Goal: Task Accomplishment & Management: Use online tool/utility

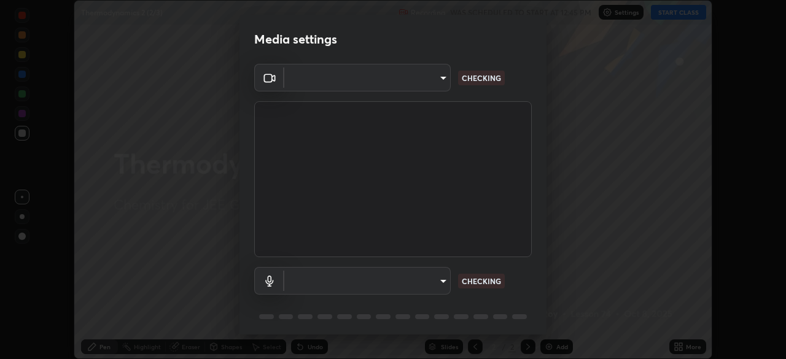
scroll to position [359, 786]
type input "f7d245abf0684c24fcfca86869c925f05e5e90ab47e824b3f573f0e27bb25b40"
click at [436, 281] on body "Erase all Thermodynamics 2 (2/3) Recording WAS SCHEDULED TO START AT 12:45 PM S…" at bounding box center [393, 179] width 786 height 359
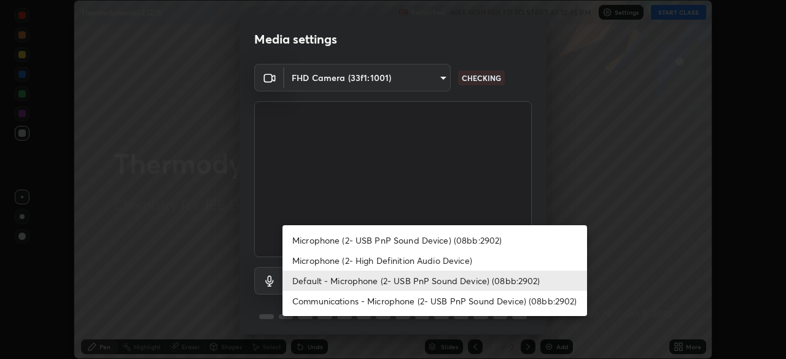
click at [424, 265] on li "Microphone (2- High Definition Audio Device)" at bounding box center [435, 261] width 305 height 20
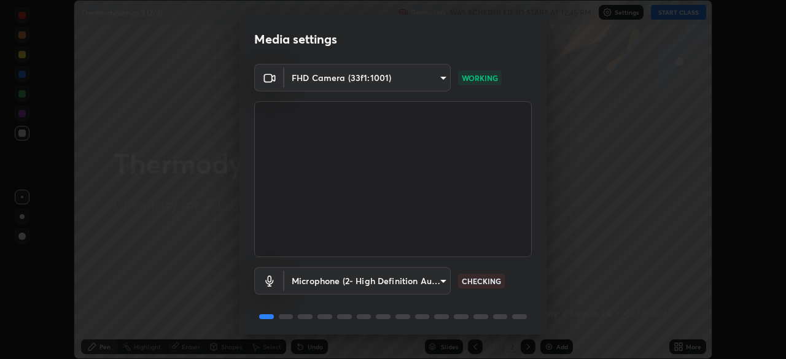
click at [413, 288] on body "Erase all Thermodynamics 2 (2/3) Recording WAS SCHEDULED TO START AT 12:45 PM S…" at bounding box center [393, 179] width 786 height 359
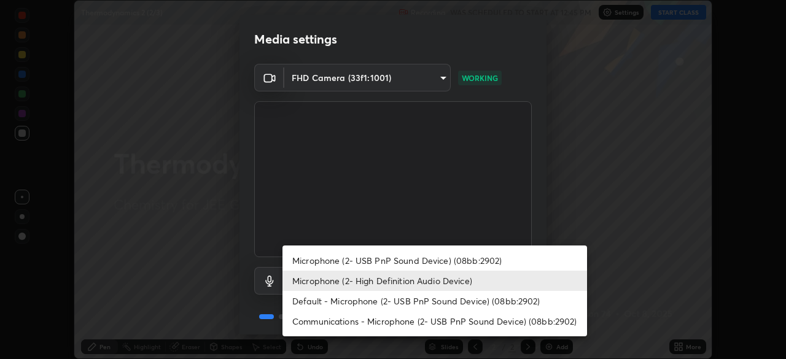
click at [419, 306] on li "Default - Microphone (2- USB PnP Sound Device) (08bb:2902)" at bounding box center [435, 301] width 305 height 20
type input "default"
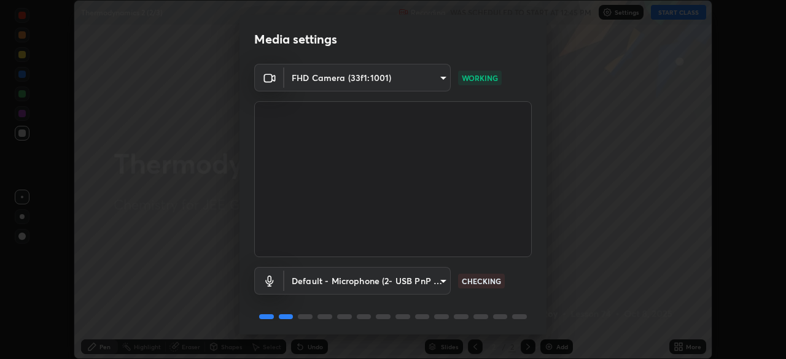
scroll to position [44, 0]
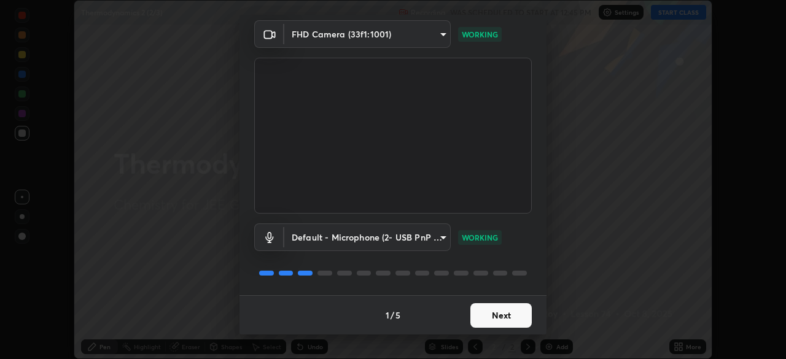
click at [505, 318] on button "Next" at bounding box center [501, 315] width 61 height 25
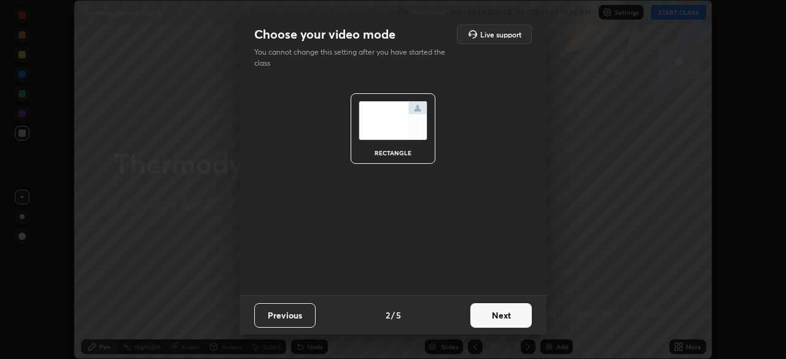
click at [505, 318] on button "Next" at bounding box center [501, 315] width 61 height 25
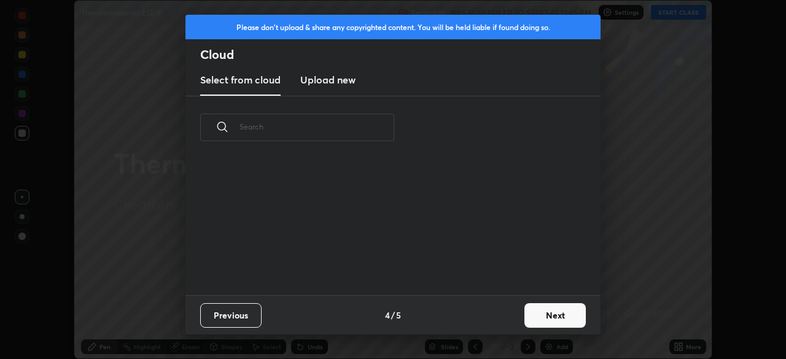
click at [508, 314] on div "Previous 4 / 5 Next" at bounding box center [393, 314] width 415 height 39
click at [507, 311] on div "Previous 4 / 5 Next" at bounding box center [393, 314] width 415 height 39
click at [507, 309] on div "Previous 4 / 5 Next" at bounding box center [393, 314] width 415 height 39
click at [523, 249] on div "​" at bounding box center [393, 195] width 415 height 199
click at [531, 248] on div "​" at bounding box center [393, 195] width 415 height 199
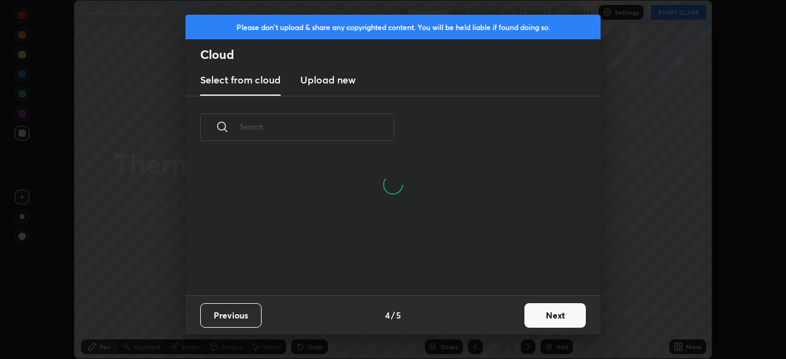
click at [534, 251] on div "​" at bounding box center [393, 195] width 415 height 199
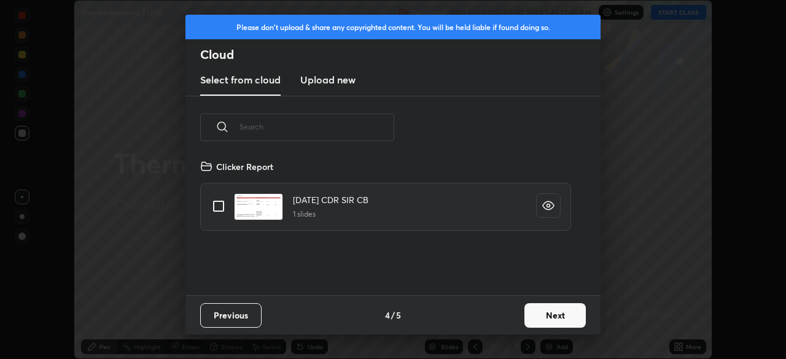
scroll to position [136, 394]
click at [546, 243] on div "Clicker Report [DATE] CDR SIR CB 1 slides" at bounding box center [386, 225] width 401 height 140
click at [563, 317] on button "Next" at bounding box center [555, 315] width 61 height 25
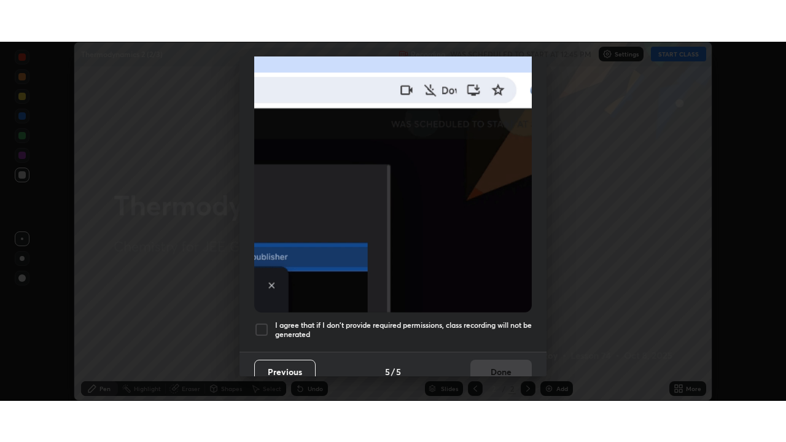
scroll to position [294, 0]
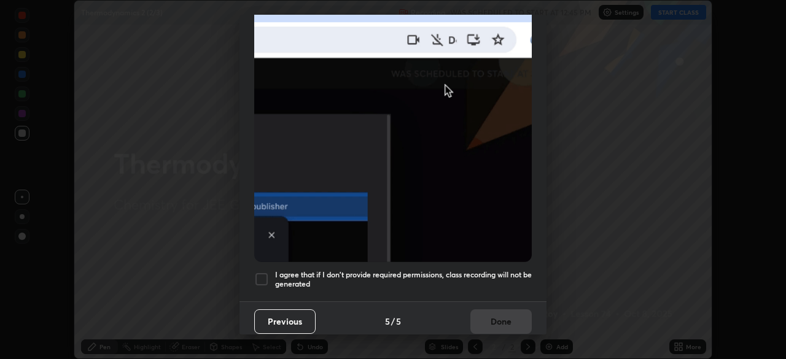
click at [504, 280] on h5 "I agree that if I don't provide required permissions, class recording will not …" at bounding box center [403, 279] width 257 height 19
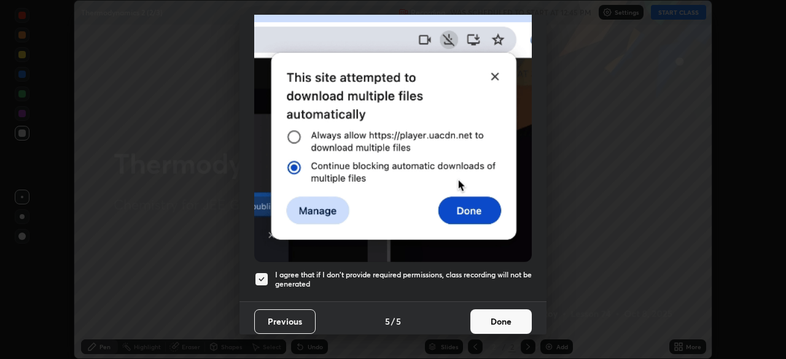
click at [519, 311] on button "Done" at bounding box center [501, 322] width 61 height 25
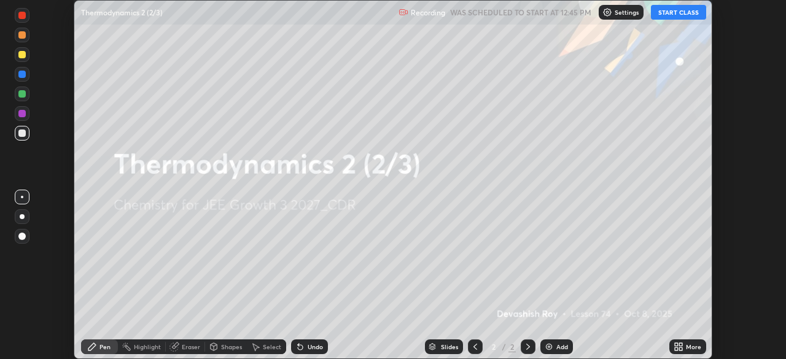
click at [682, 12] on button "START CLASS" at bounding box center [678, 12] width 55 height 15
click at [691, 351] on div "More" at bounding box center [688, 347] width 37 height 15
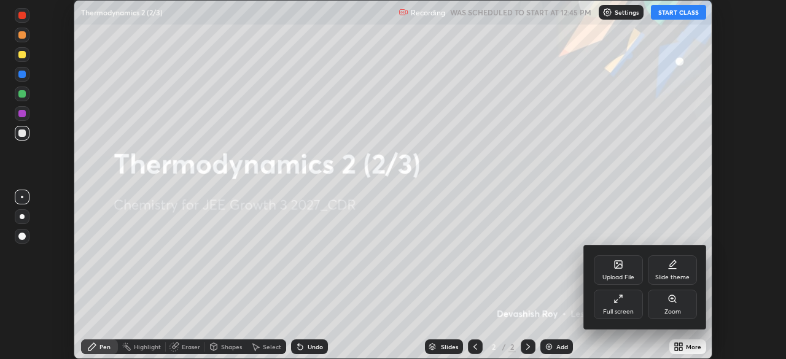
click at [630, 300] on div "Full screen" at bounding box center [618, 304] width 49 height 29
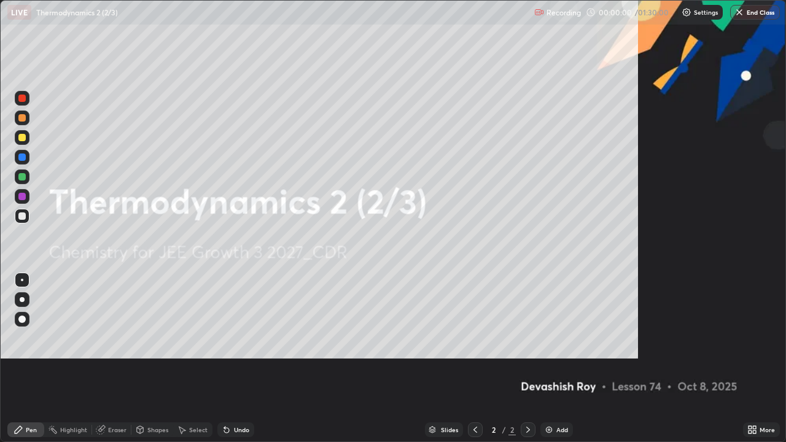
scroll to position [442, 786]
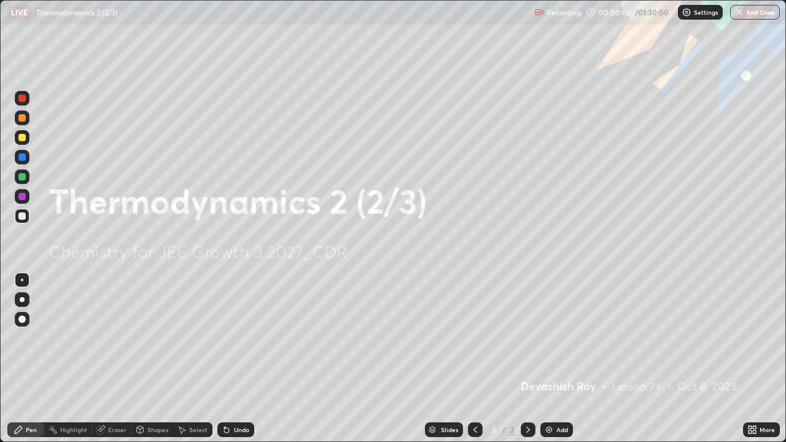
click at [557, 359] on div "Add" at bounding box center [563, 430] width 12 height 6
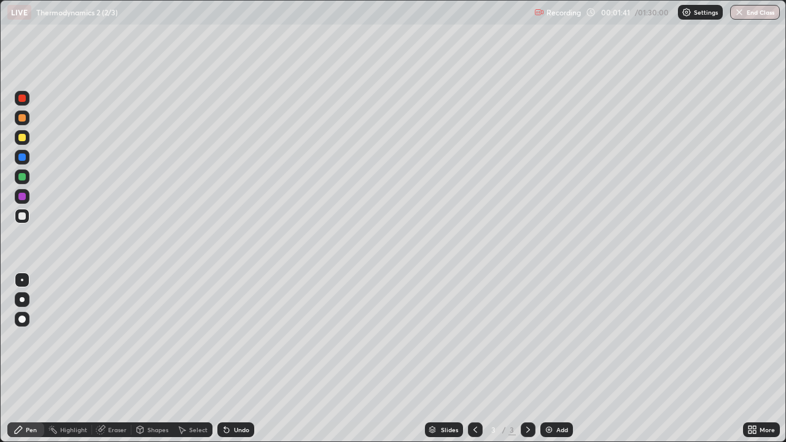
click at [23, 138] on div at bounding box center [21, 137] width 7 height 7
click at [24, 219] on div at bounding box center [21, 216] width 7 height 7
click at [234, 359] on div "Undo" at bounding box center [241, 430] width 15 height 6
click at [231, 359] on div "Undo" at bounding box center [235, 430] width 37 height 15
click at [225, 359] on icon at bounding box center [226, 430] width 5 height 5
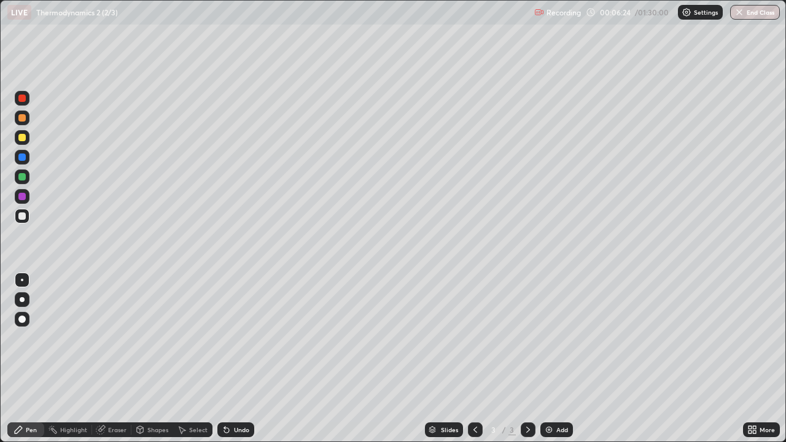
click at [225, 359] on icon at bounding box center [226, 430] width 5 height 5
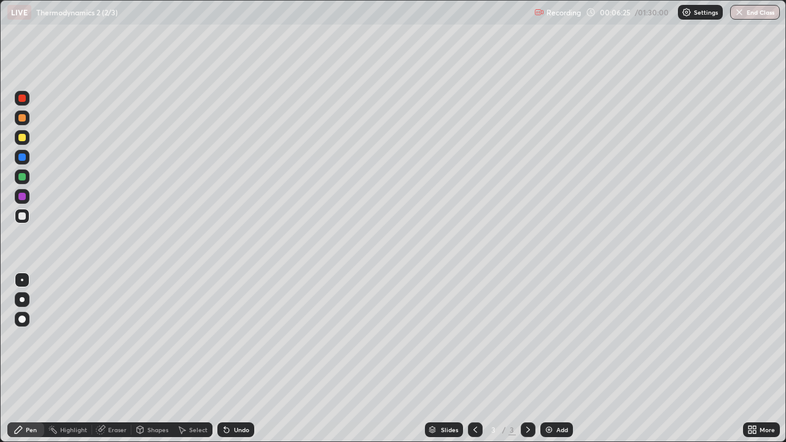
click at [232, 359] on div "Undo" at bounding box center [235, 430] width 37 height 15
click at [224, 359] on icon at bounding box center [224, 427] width 1 height 1
click at [23, 139] on div at bounding box center [21, 137] width 7 height 7
click at [23, 217] on div at bounding box center [21, 216] width 7 height 7
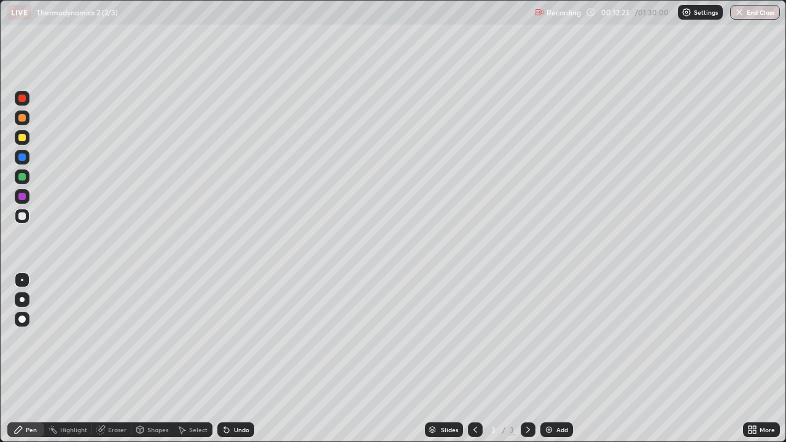
click at [202, 359] on div "Select" at bounding box center [198, 430] width 18 height 6
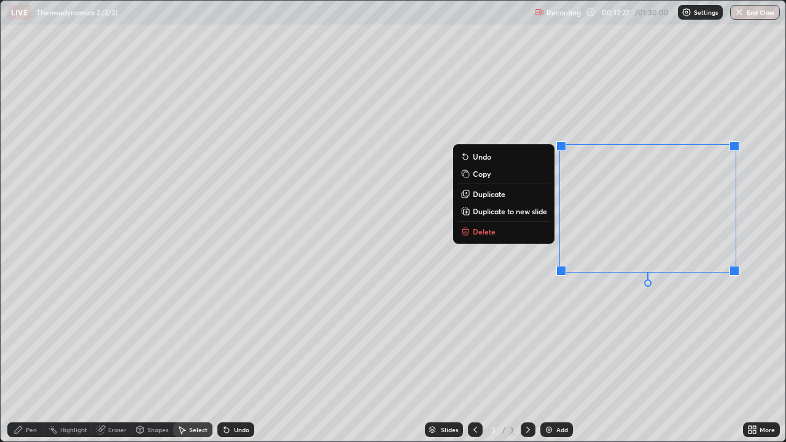
click at [530, 237] on button "Delete" at bounding box center [504, 231] width 92 height 15
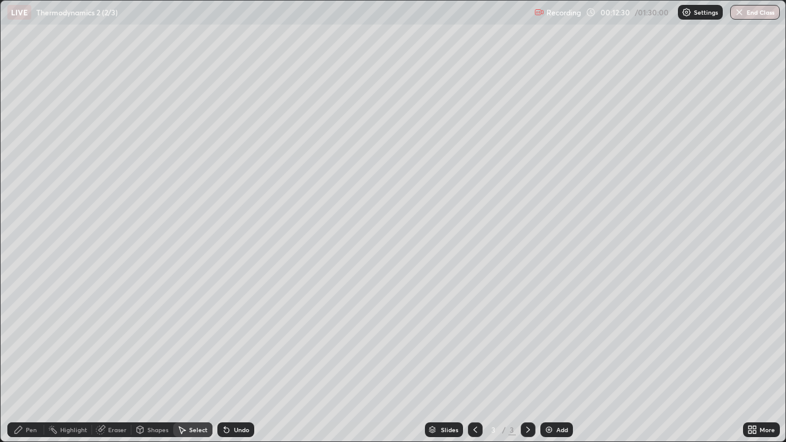
click at [33, 359] on div "Pen" at bounding box center [25, 430] width 37 height 15
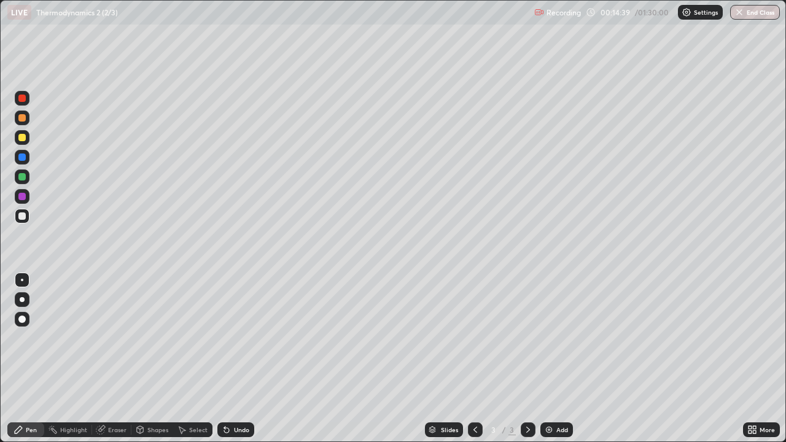
click at [23, 138] on div at bounding box center [21, 137] width 7 height 7
click at [20, 221] on div at bounding box center [22, 216] width 15 height 15
click at [242, 359] on div "Undo" at bounding box center [241, 430] width 15 height 6
click at [244, 359] on div "Undo" at bounding box center [241, 430] width 15 height 6
click at [241, 359] on div "Undo" at bounding box center [235, 430] width 37 height 15
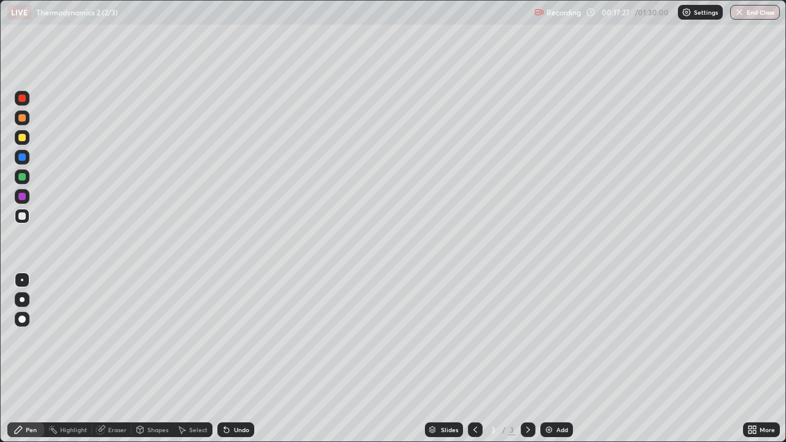
click at [240, 359] on div "Undo" at bounding box center [235, 430] width 37 height 15
click at [242, 359] on div "Undo" at bounding box center [241, 430] width 15 height 6
click at [241, 359] on div "Undo" at bounding box center [241, 430] width 15 height 6
click at [240, 359] on div "Undo" at bounding box center [241, 430] width 15 height 6
click at [238, 359] on div "Undo" at bounding box center [235, 430] width 37 height 15
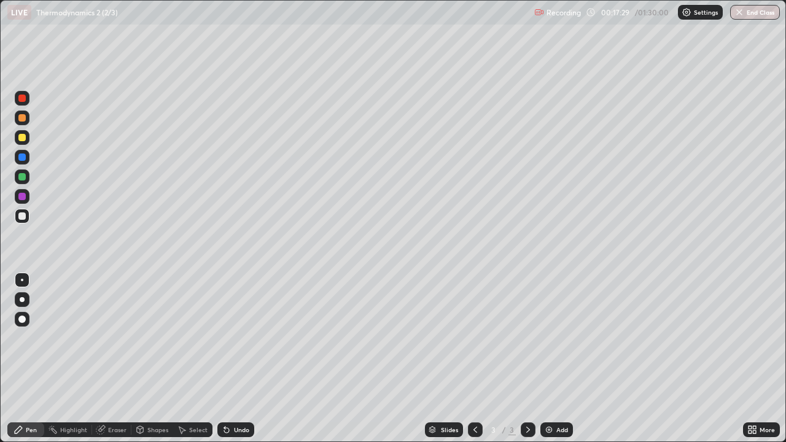
click at [240, 359] on div "Undo" at bounding box center [241, 430] width 15 height 6
click at [239, 359] on div "Undo" at bounding box center [241, 430] width 15 height 6
click at [25, 138] on div at bounding box center [21, 137] width 7 height 7
click at [235, 359] on div "Undo" at bounding box center [241, 430] width 15 height 6
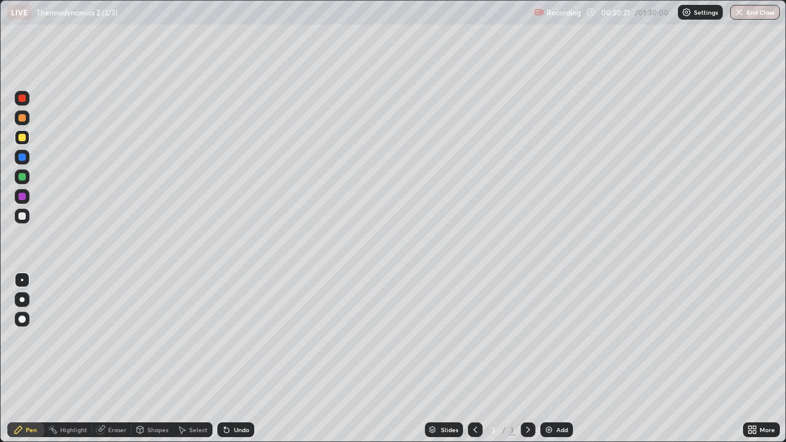
click at [235, 359] on div "Undo" at bounding box center [241, 430] width 15 height 6
click at [236, 359] on div "Undo" at bounding box center [235, 430] width 37 height 15
click at [235, 359] on div "Undo" at bounding box center [235, 430] width 37 height 15
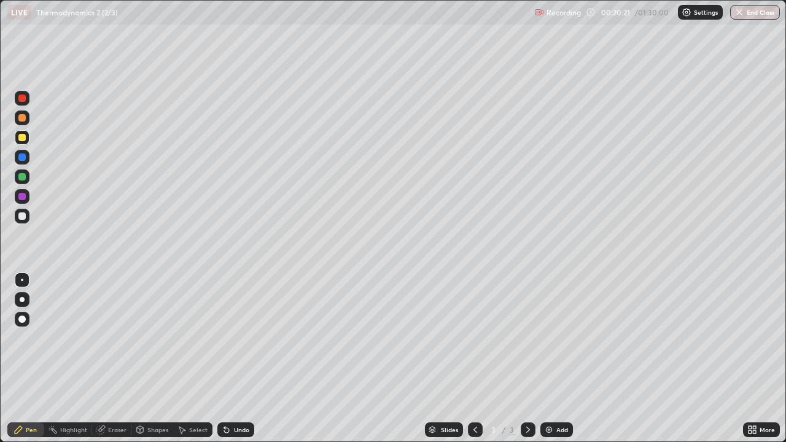
click at [235, 359] on div "Undo" at bounding box center [235, 430] width 37 height 15
click at [234, 359] on div "Undo" at bounding box center [235, 430] width 37 height 15
click at [233, 359] on div "Undo" at bounding box center [235, 430] width 37 height 15
click at [229, 359] on div "Undo" at bounding box center [235, 430] width 37 height 15
click at [226, 359] on icon at bounding box center [227, 430] width 10 height 10
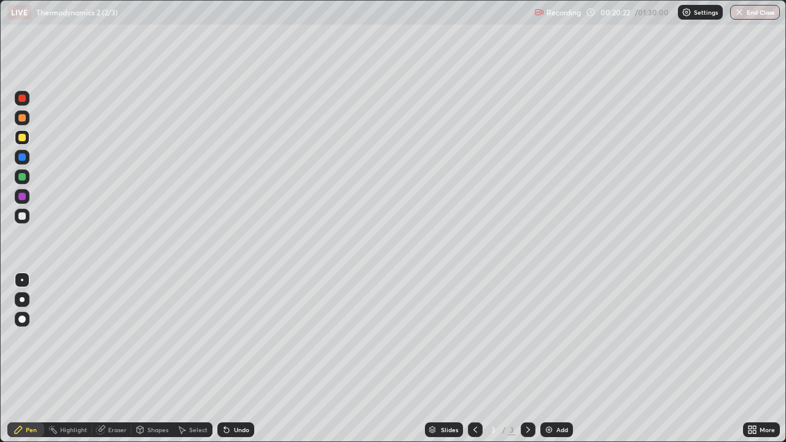
click at [228, 359] on div "Undo" at bounding box center [235, 430] width 37 height 15
click at [229, 359] on icon at bounding box center [227, 430] width 10 height 10
click at [232, 359] on div "Undo" at bounding box center [235, 430] width 37 height 15
click at [233, 359] on div "Undo" at bounding box center [235, 430] width 37 height 15
click at [234, 359] on div "Undo" at bounding box center [235, 430] width 37 height 15
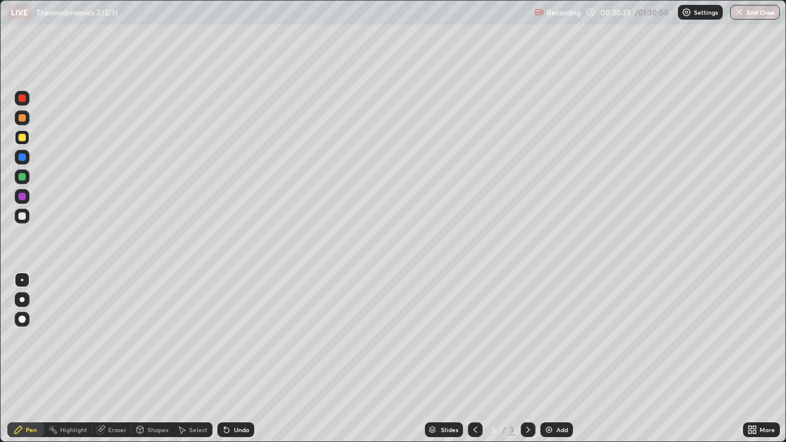
click at [235, 359] on div "Undo" at bounding box center [235, 430] width 37 height 15
click at [238, 359] on div "Undo" at bounding box center [235, 430] width 37 height 15
click at [237, 359] on div "Undo" at bounding box center [235, 430] width 37 height 15
click at [235, 359] on div "Undo" at bounding box center [241, 430] width 15 height 6
click at [236, 359] on div "Undo" at bounding box center [235, 430] width 37 height 15
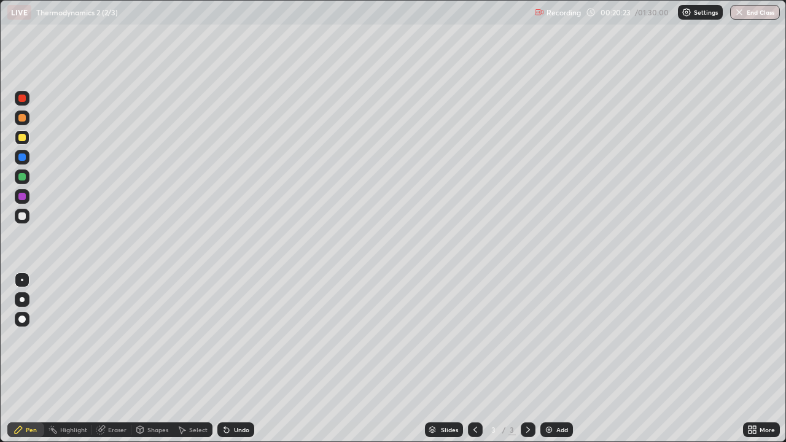
click at [236, 359] on div "Undo" at bounding box center [235, 430] width 37 height 15
click at [237, 359] on div "Undo" at bounding box center [241, 430] width 15 height 6
click at [238, 359] on div "Undo" at bounding box center [235, 430] width 37 height 15
click at [561, 359] on div "Add" at bounding box center [563, 430] width 12 height 6
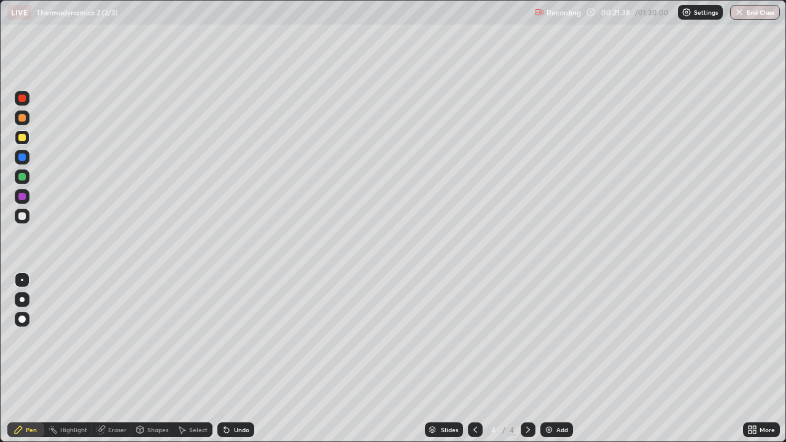
click at [25, 222] on div at bounding box center [22, 216] width 15 height 15
click at [238, 359] on div "Undo" at bounding box center [241, 430] width 15 height 6
click at [237, 359] on div "Undo" at bounding box center [241, 430] width 15 height 6
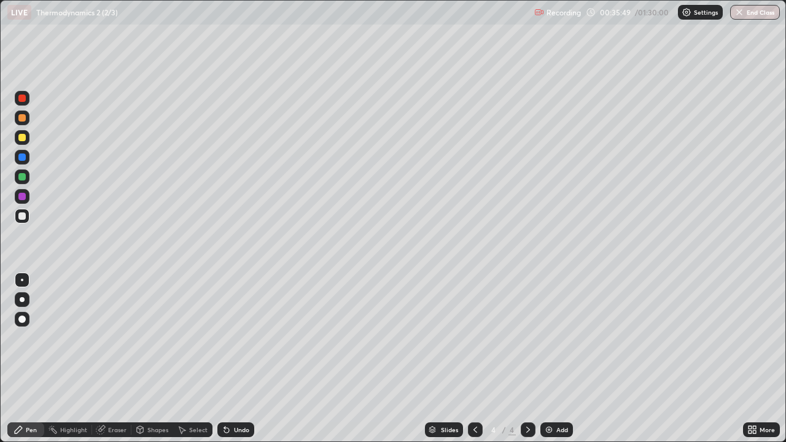
click at [237, 359] on div "Undo" at bounding box center [241, 430] width 15 height 6
click at [235, 359] on div "Undo" at bounding box center [241, 430] width 15 height 6
click at [236, 359] on div "Undo" at bounding box center [241, 430] width 15 height 6
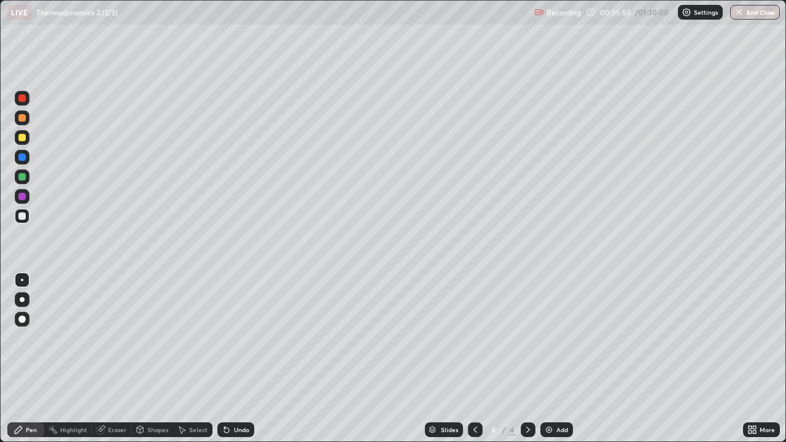
click at [235, 359] on div "Undo" at bounding box center [241, 430] width 15 height 6
click at [234, 359] on div "Undo" at bounding box center [241, 430] width 15 height 6
click at [229, 359] on icon at bounding box center [227, 430] width 10 height 10
click at [234, 359] on div "Undo" at bounding box center [241, 430] width 15 height 6
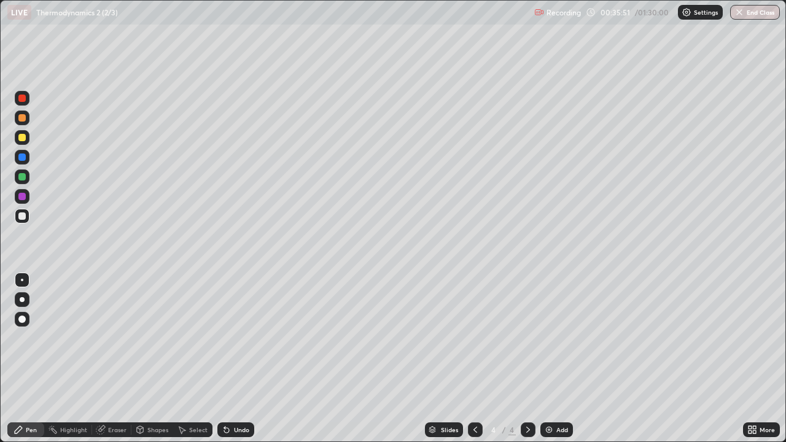
click at [234, 359] on div "Undo" at bounding box center [241, 430] width 15 height 6
click at [241, 359] on div "Undo" at bounding box center [241, 430] width 15 height 6
click at [240, 359] on div "Undo" at bounding box center [241, 430] width 15 height 6
click at [237, 359] on div "Undo" at bounding box center [241, 430] width 15 height 6
click at [238, 359] on div "Undo" at bounding box center [241, 430] width 15 height 6
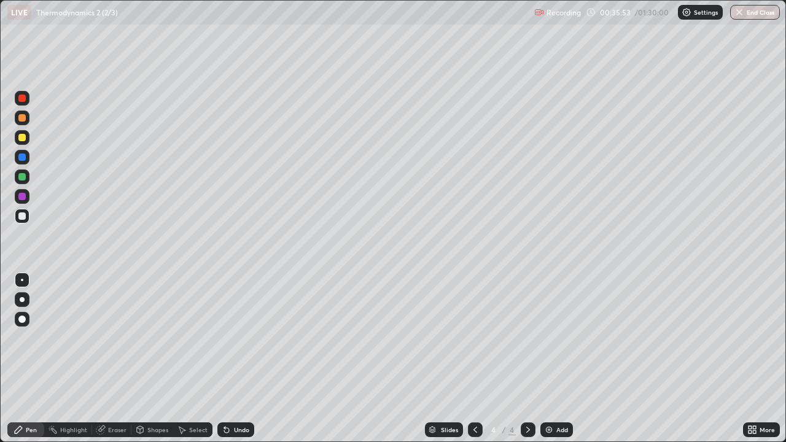
click at [243, 359] on div "Undo" at bounding box center [241, 430] width 15 height 6
click at [241, 359] on div "Undo" at bounding box center [235, 430] width 37 height 15
click at [240, 359] on div "Undo" at bounding box center [235, 430] width 37 height 15
click at [236, 359] on div "Undo" at bounding box center [241, 430] width 15 height 6
click at [234, 359] on div "Undo" at bounding box center [241, 430] width 15 height 6
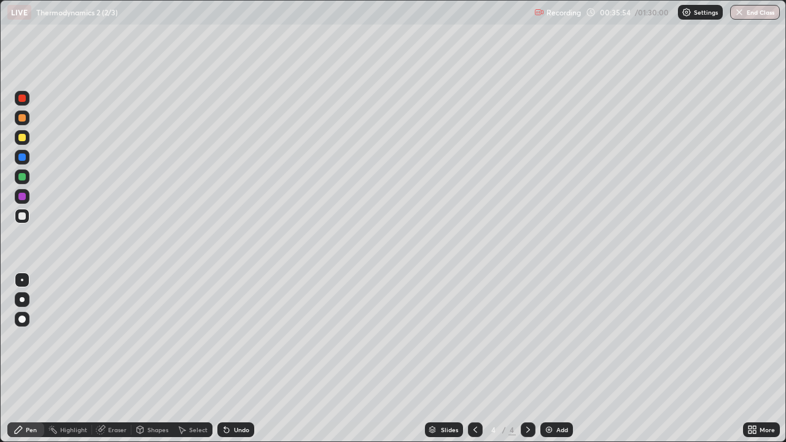
click at [235, 359] on div "Undo" at bounding box center [241, 430] width 15 height 6
click at [236, 359] on div "Undo" at bounding box center [241, 430] width 15 height 6
click at [237, 359] on div "Undo" at bounding box center [241, 430] width 15 height 6
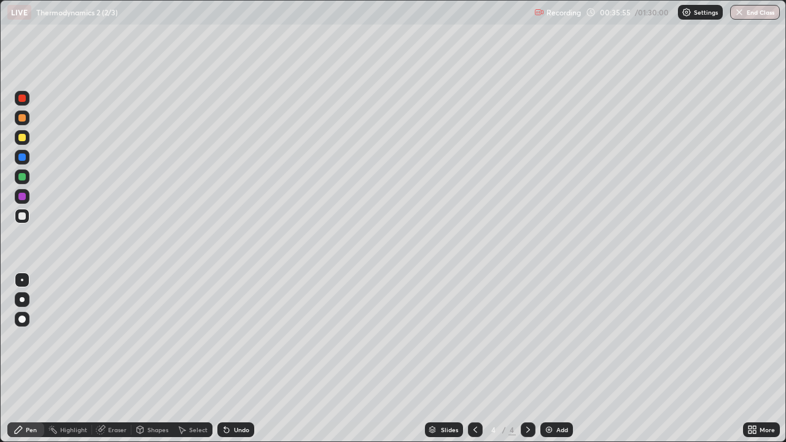
click at [235, 359] on div "Undo" at bounding box center [241, 430] width 15 height 6
click at [238, 359] on div "Undo" at bounding box center [241, 430] width 15 height 6
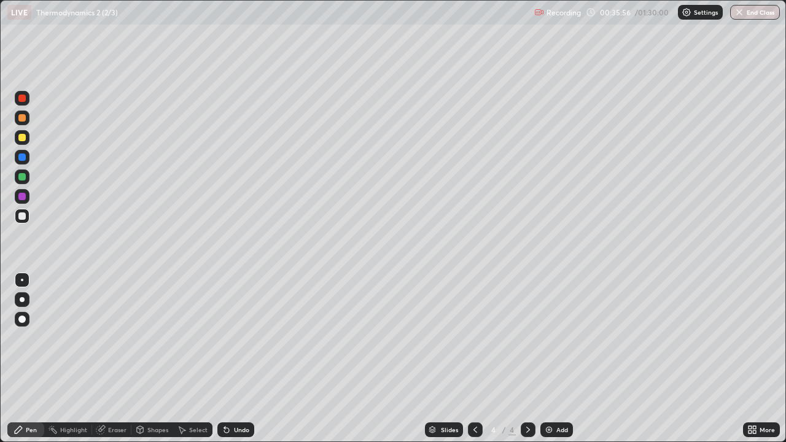
click at [239, 359] on div "Undo" at bounding box center [241, 430] width 15 height 6
click at [240, 359] on div "Undo" at bounding box center [241, 430] width 15 height 6
click at [239, 359] on div "Undo" at bounding box center [241, 430] width 15 height 6
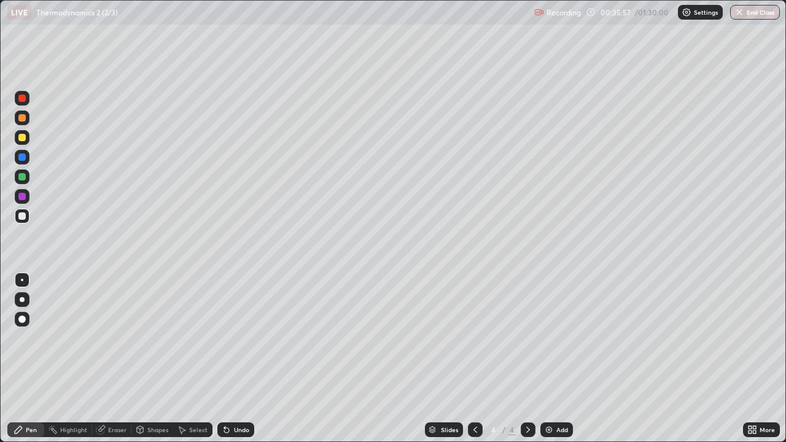
click at [238, 359] on div "Undo" at bounding box center [241, 430] width 15 height 6
click at [239, 359] on div "Undo" at bounding box center [235, 430] width 37 height 15
click at [240, 359] on div "Undo" at bounding box center [235, 430] width 37 height 15
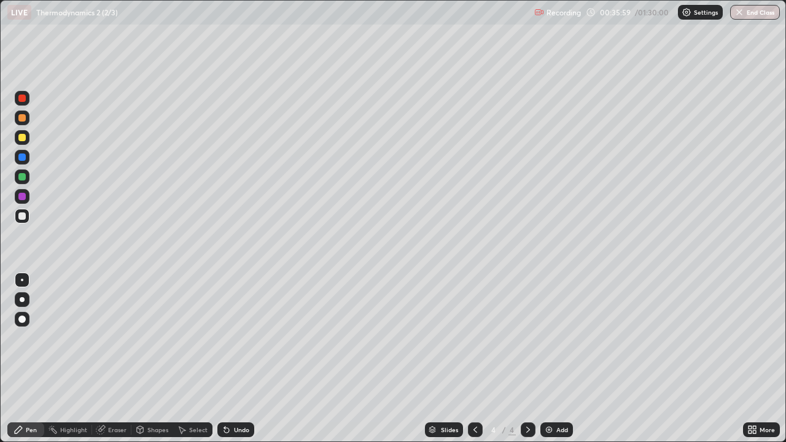
click at [240, 359] on div "Undo" at bounding box center [235, 430] width 37 height 15
click at [238, 359] on div "Undo" at bounding box center [235, 430] width 37 height 15
click at [237, 359] on div "Undo" at bounding box center [241, 430] width 15 height 6
click at [241, 359] on div "Undo" at bounding box center [241, 430] width 15 height 6
click at [236, 359] on div "Undo" at bounding box center [241, 430] width 15 height 6
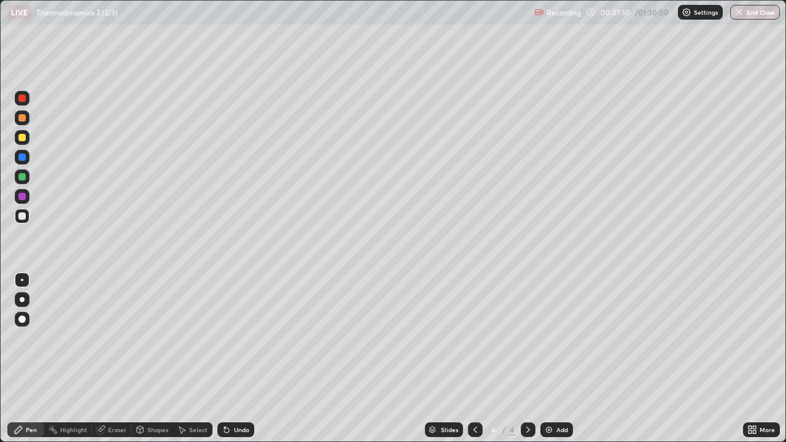
click at [234, 359] on div "Undo" at bounding box center [241, 430] width 15 height 6
click at [235, 359] on div "Undo" at bounding box center [235, 430] width 37 height 15
click at [241, 359] on div "Undo" at bounding box center [235, 430] width 37 height 15
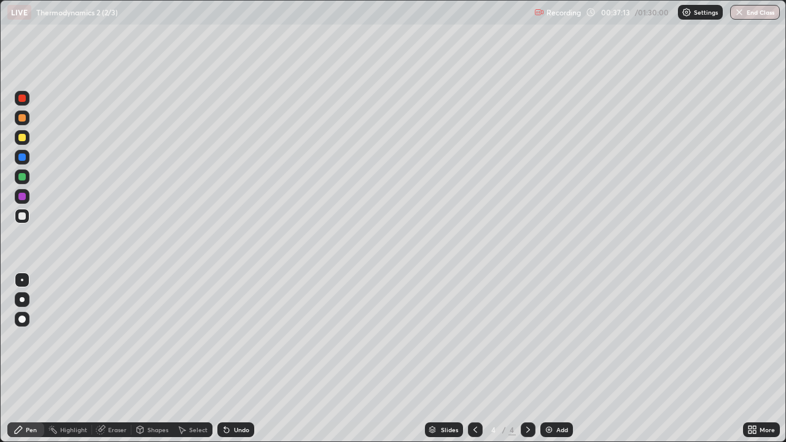
click at [157, 359] on div "Shapes" at bounding box center [157, 430] width 21 height 6
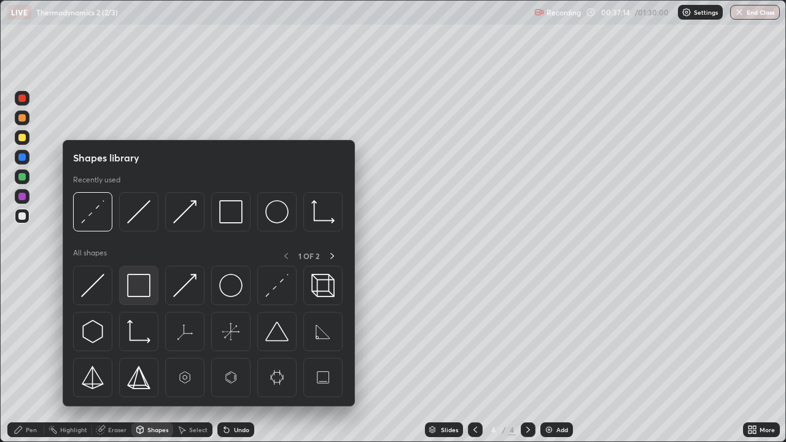
click at [135, 287] on img at bounding box center [138, 285] width 23 height 23
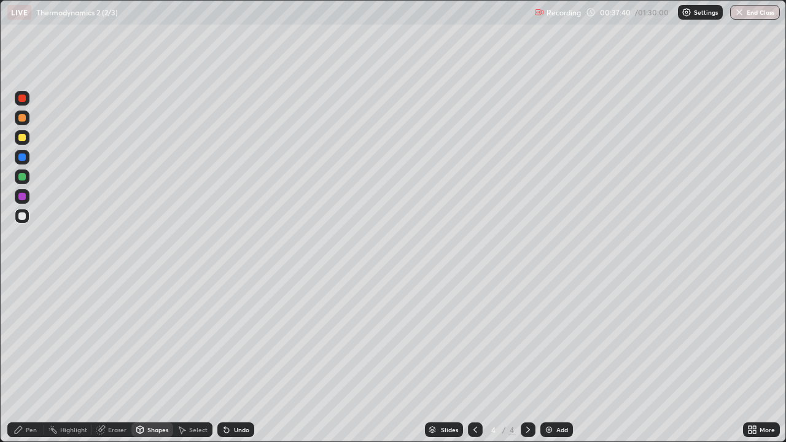
click at [241, 359] on div "Undo" at bounding box center [235, 430] width 37 height 15
click at [155, 359] on div "Shapes" at bounding box center [152, 430] width 42 height 15
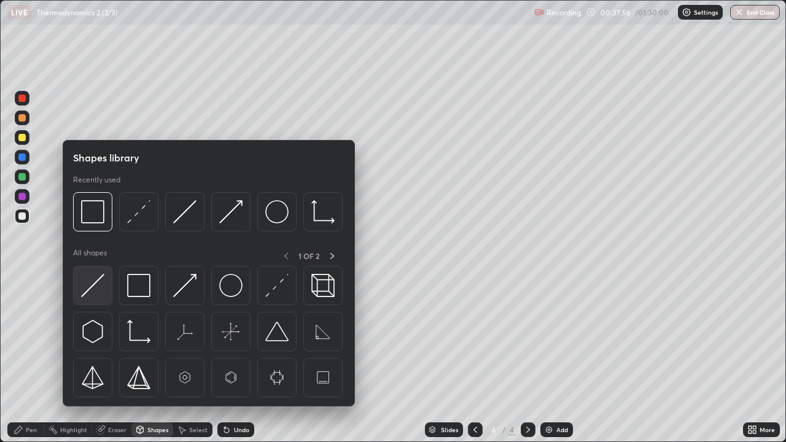
click at [97, 292] on img at bounding box center [92, 285] width 23 height 23
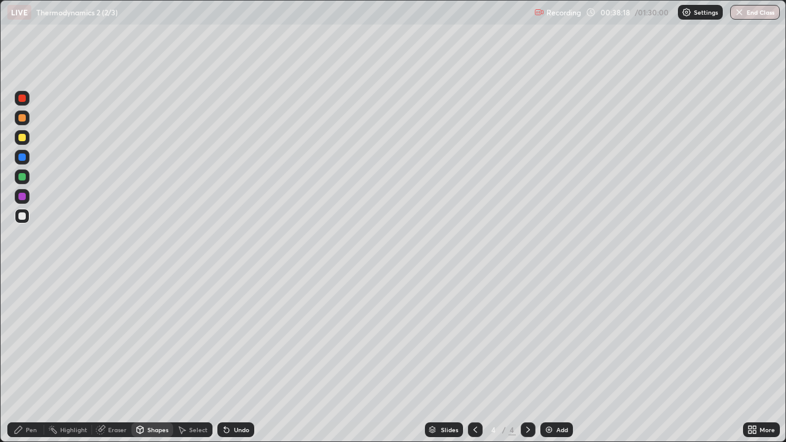
click at [238, 359] on div "Undo" at bounding box center [241, 430] width 15 height 6
click at [234, 359] on div "Undo" at bounding box center [241, 430] width 15 height 6
click at [22, 138] on div at bounding box center [21, 137] width 7 height 7
click at [228, 359] on div "Undo" at bounding box center [235, 430] width 37 height 15
click at [21, 359] on icon at bounding box center [19, 430] width 10 height 10
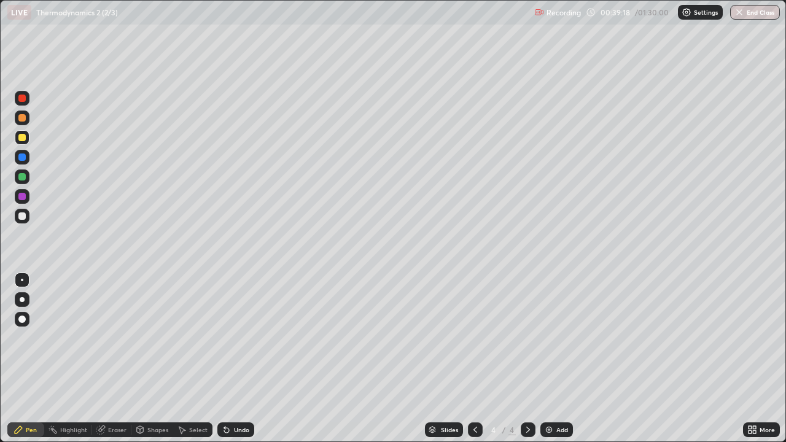
click at [22, 216] on div at bounding box center [21, 216] width 7 height 7
click at [230, 359] on div "Undo" at bounding box center [235, 430] width 37 height 15
click at [566, 359] on div "Add" at bounding box center [563, 430] width 12 height 6
click at [163, 359] on div "Shapes" at bounding box center [157, 430] width 21 height 6
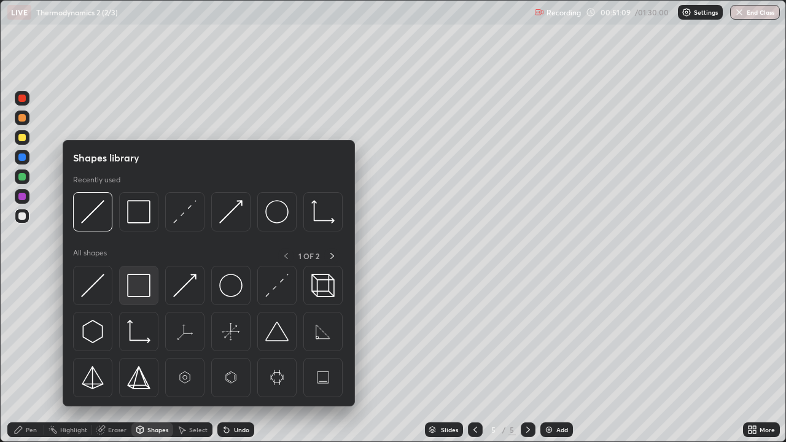
click at [139, 288] on img at bounding box center [138, 285] width 23 height 23
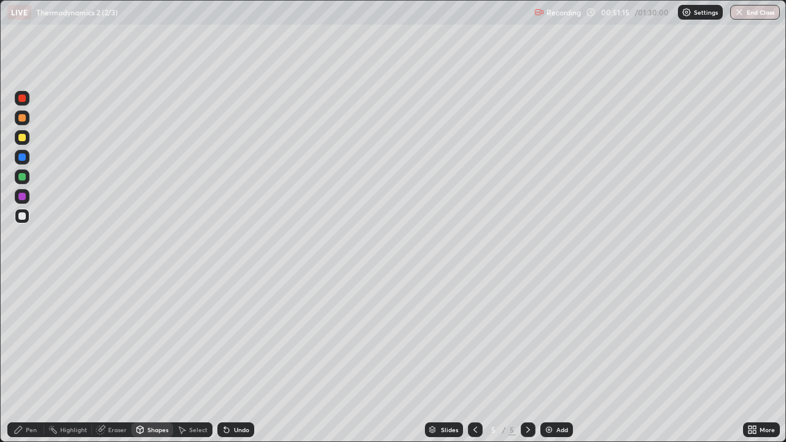
click at [26, 359] on div "Pen" at bounding box center [31, 430] width 11 height 6
click at [224, 359] on icon at bounding box center [224, 427] width 1 height 1
click at [229, 359] on icon at bounding box center [227, 430] width 10 height 10
click at [225, 359] on icon at bounding box center [226, 430] width 5 height 5
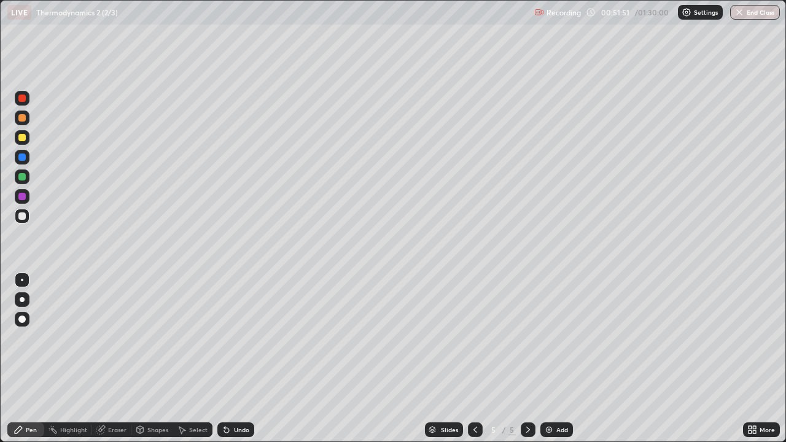
click at [225, 359] on icon at bounding box center [227, 430] width 10 height 10
click at [225, 359] on div "Undo" at bounding box center [235, 430] width 37 height 15
click at [225, 359] on icon at bounding box center [227, 430] width 10 height 10
click at [225, 359] on div "Undo" at bounding box center [235, 430] width 37 height 15
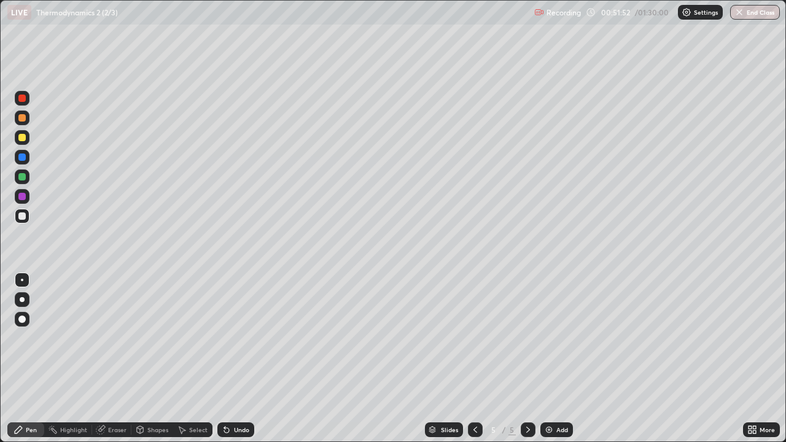
click at [225, 359] on div "Undo" at bounding box center [235, 430] width 37 height 15
click at [225, 359] on icon at bounding box center [227, 430] width 10 height 10
click at [226, 359] on icon at bounding box center [227, 430] width 10 height 10
click at [225, 359] on div "Undo" at bounding box center [235, 430] width 37 height 15
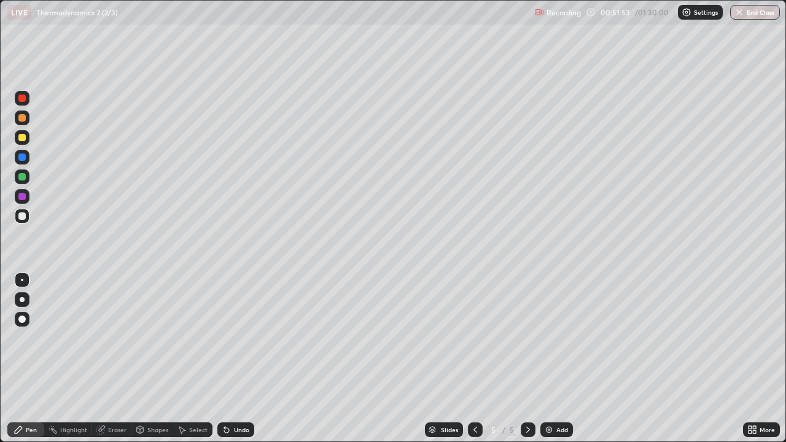
click at [225, 359] on div "Undo" at bounding box center [235, 430] width 37 height 15
click at [225, 359] on icon at bounding box center [227, 430] width 10 height 10
click at [224, 359] on div "Undo" at bounding box center [235, 430] width 37 height 15
click at [225, 359] on div "Undo" at bounding box center [235, 430] width 37 height 15
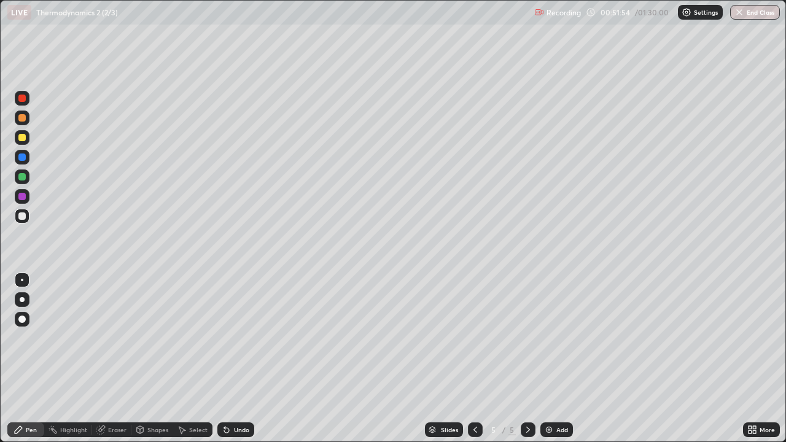
click at [225, 359] on div "Undo" at bounding box center [235, 430] width 37 height 15
click at [225, 359] on icon at bounding box center [227, 430] width 10 height 10
click at [225, 359] on div "Undo" at bounding box center [235, 430] width 37 height 15
click at [563, 359] on div "Add" at bounding box center [563, 430] width 12 height 6
click at [23, 143] on div at bounding box center [22, 137] width 15 height 15
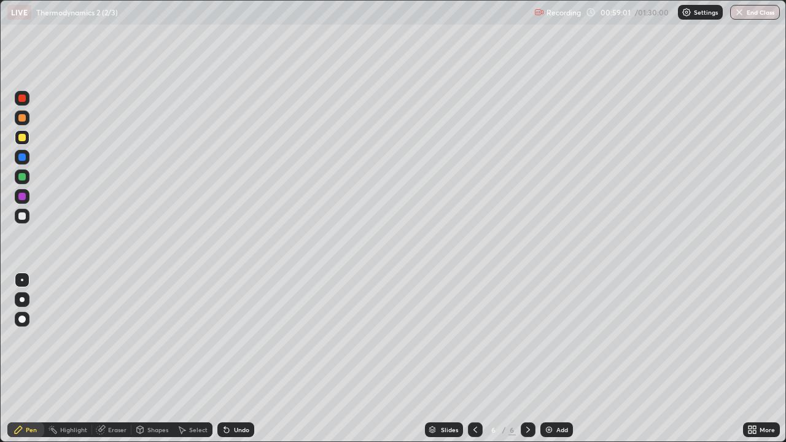
click at [25, 217] on div at bounding box center [21, 216] width 7 height 7
click at [147, 359] on div "Shapes" at bounding box center [157, 430] width 21 height 6
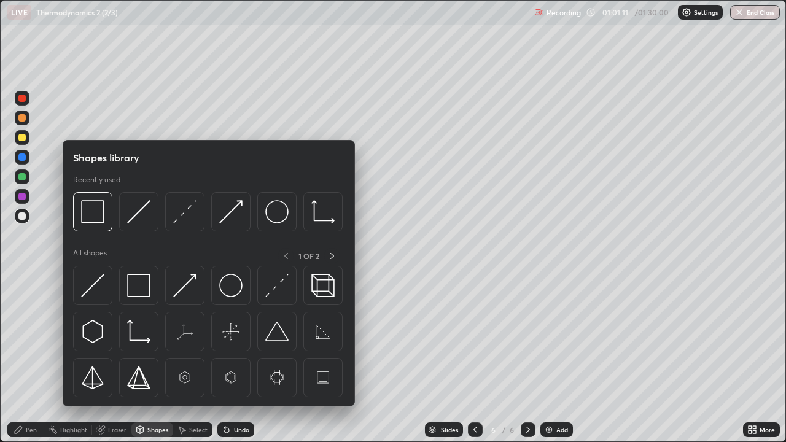
click at [145, 295] on img at bounding box center [138, 285] width 23 height 23
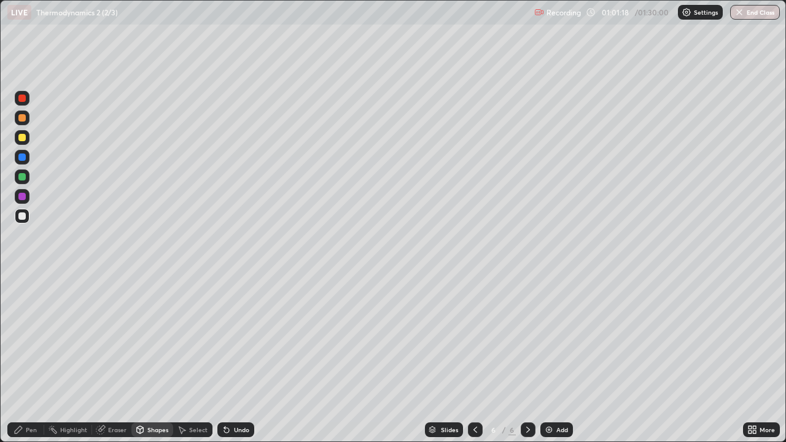
click at [22, 359] on icon at bounding box center [19, 430] width 10 height 10
click at [147, 359] on div "Shapes" at bounding box center [157, 430] width 21 height 6
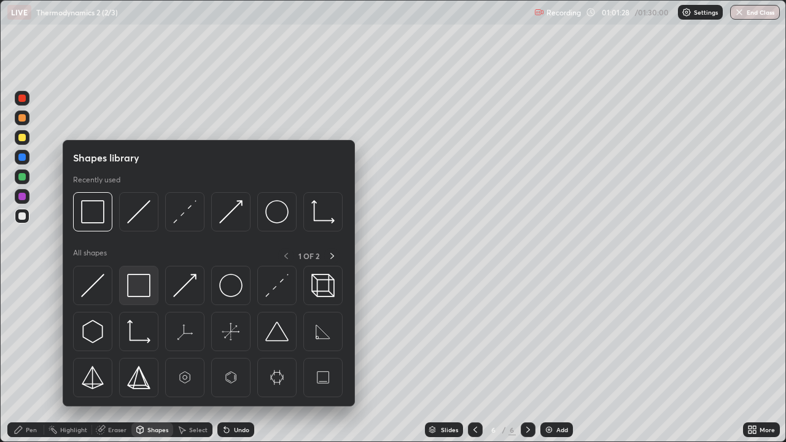
click at [127, 283] on div at bounding box center [138, 285] width 39 height 39
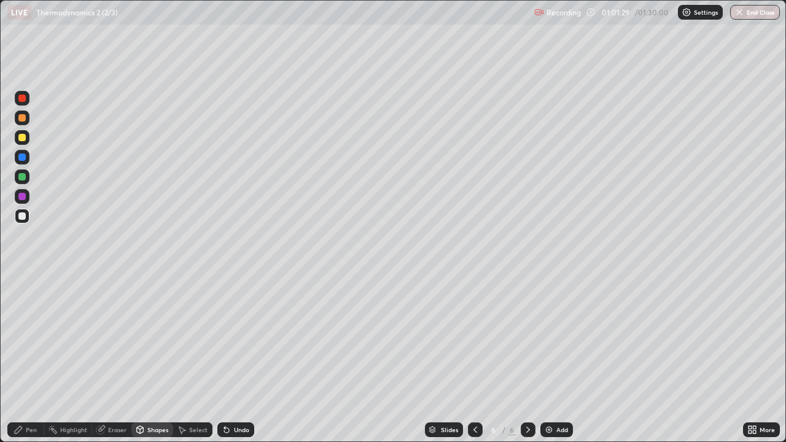
click at [25, 201] on div at bounding box center [22, 196] width 15 height 15
click at [26, 359] on div "Pen" at bounding box center [31, 430] width 11 height 6
click at [157, 359] on div "Shapes" at bounding box center [157, 430] width 21 height 6
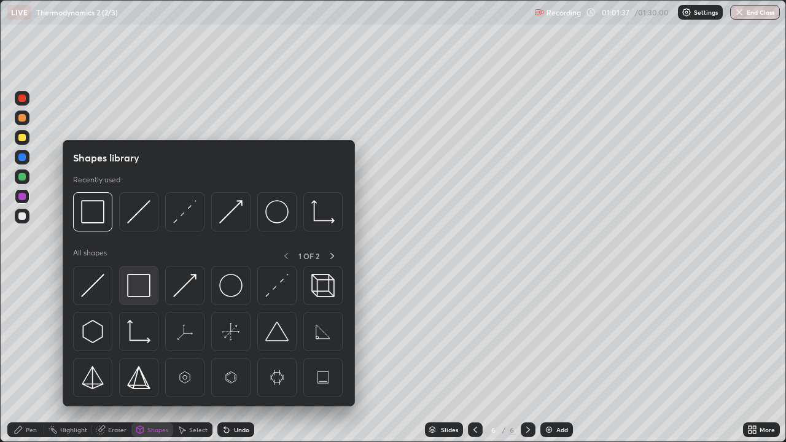
click at [135, 294] on img at bounding box center [138, 285] width 23 height 23
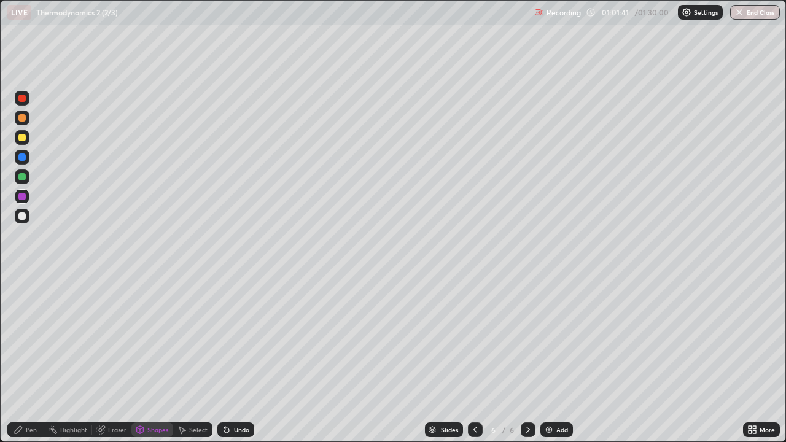
click at [26, 359] on div "Pen" at bounding box center [31, 430] width 11 height 6
click at [69, 359] on div "Highlight" at bounding box center [73, 430] width 27 height 6
click at [25, 359] on div "Pen" at bounding box center [25, 430] width 37 height 15
click at [22, 178] on div at bounding box center [21, 176] width 7 height 7
click at [232, 359] on div "Undo" at bounding box center [235, 430] width 37 height 15
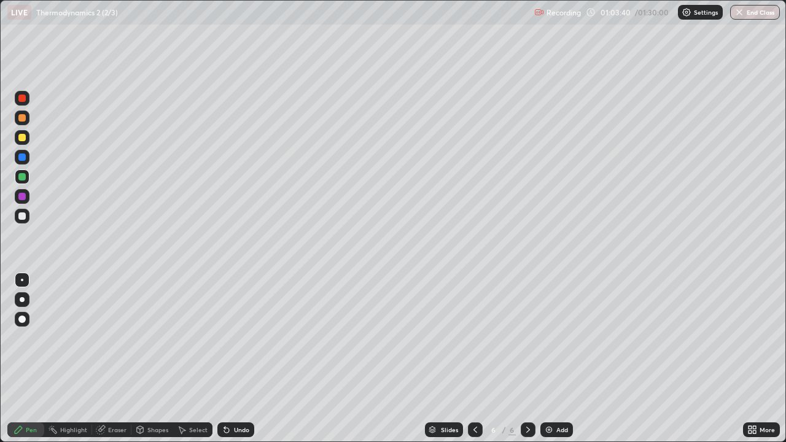
click at [25, 199] on div at bounding box center [22, 196] width 15 height 15
click at [25, 163] on div at bounding box center [22, 157] width 15 height 15
click at [24, 139] on div at bounding box center [21, 137] width 7 height 7
click at [557, 359] on div "Add" at bounding box center [557, 430] width 33 height 15
click at [735, 17] on img "button" at bounding box center [740, 12] width 10 height 10
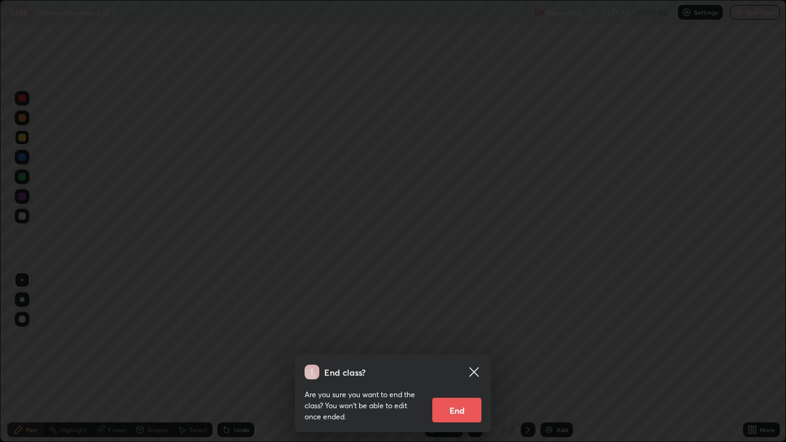
click at [472, 359] on button "End" at bounding box center [456, 410] width 49 height 25
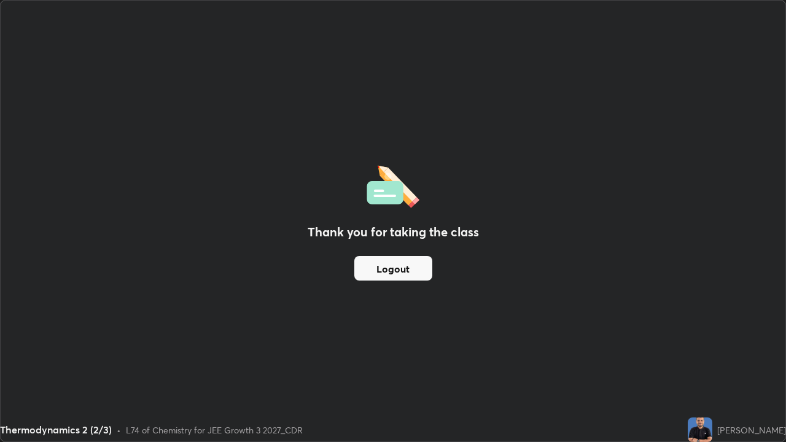
click at [421, 264] on button "Logout" at bounding box center [393, 268] width 78 height 25
